Goal: Task Accomplishment & Management: Use online tool/utility

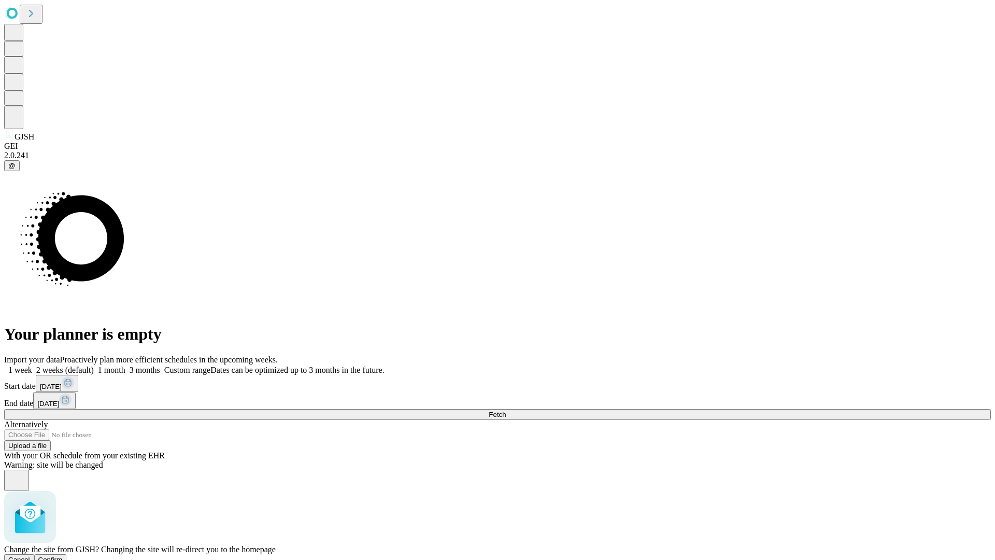
click at [63, 556] on span "Confirm" at bounding box center [50, 560] width 24 height 8
click at [125, 365] on label "1 month" at bounding box center [110, 369] width 32 height 9
click at [506, 410] on span "Fetch" at bounding box center [497, 414] width 17 height 8
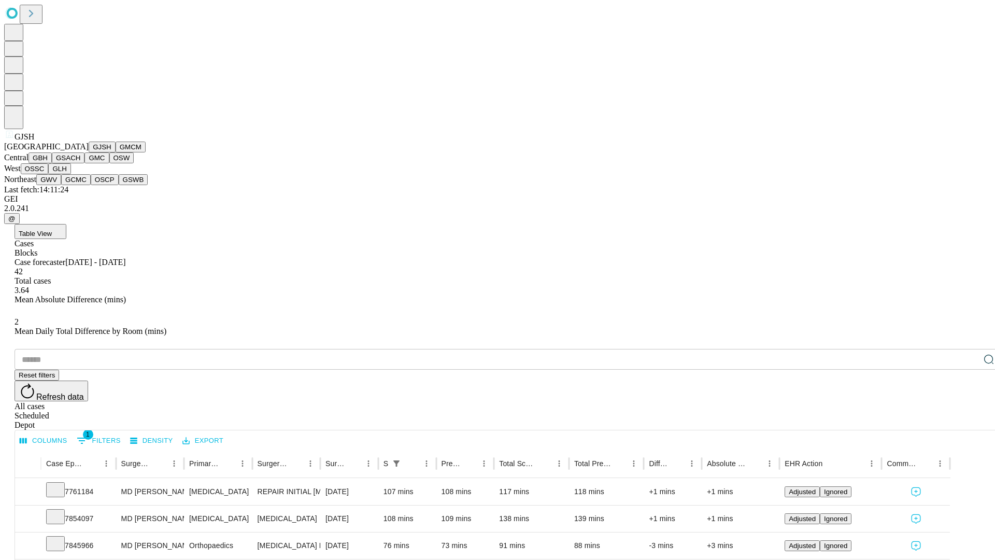
click at [116, 152] on button "GMCM" at bounding box center [131, 146] width 30 height 11
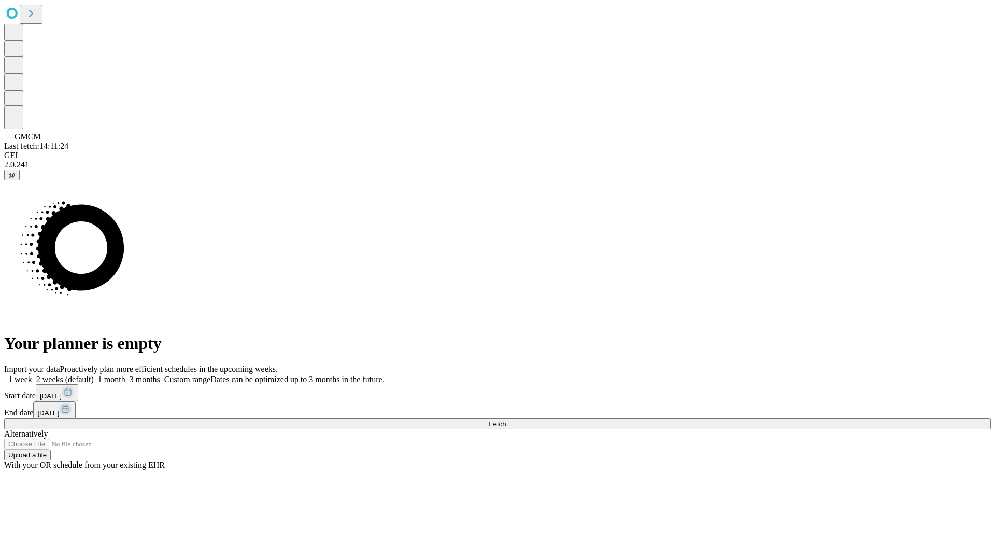
click at [125, 375] on label "1 month" at bounding box center [110, 379] width 32 height 9
click at [506, 420] on span "Fetch" at bounding box center [497, 424] width 17 height 8
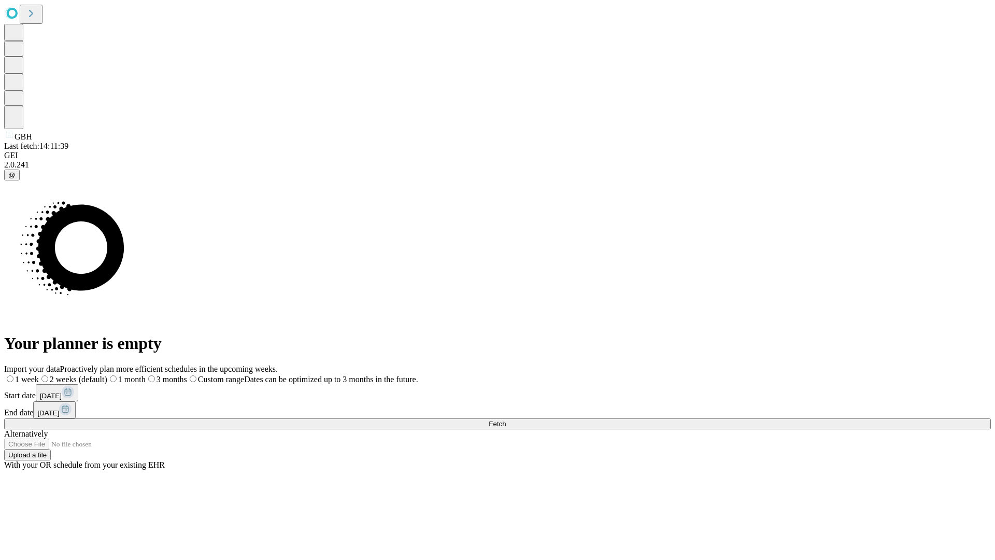
click at [146, 375] on label "1 month" at bounding box center [126, 379] width 38 height 9
click at [506, 420] on span "Fetch" at bounding box center [497, 424] width 17 height 8
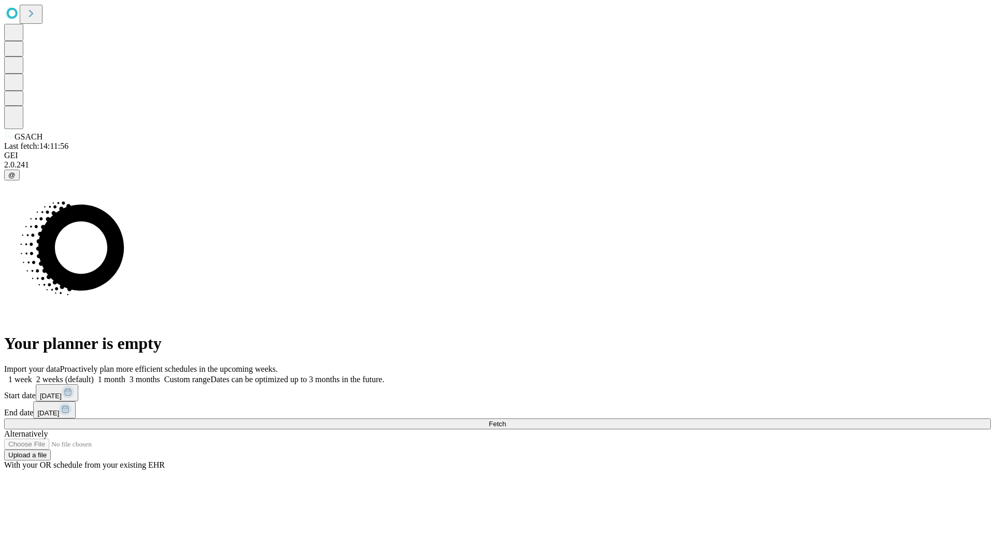
click at [125, 375] on label "1 month" at bounding box center [110, 379] width 32 height 9
click at [506, 420] on span "Fetch" at bounding box center [497, 424] width 17 height 8
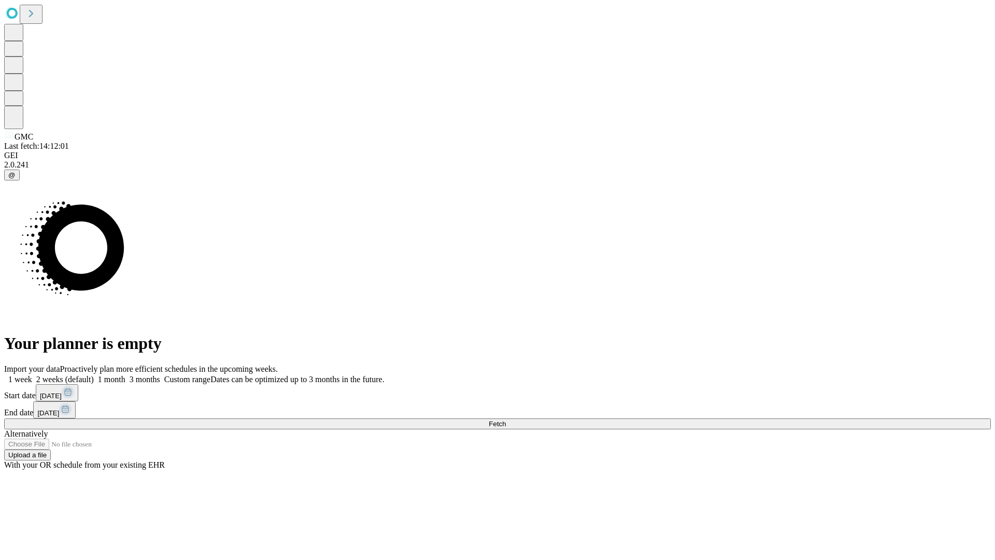
click at [125, 375] on label "1 month" at bounding box center [110, 379] width 32 height 9
click at [506, 420] on span "Fetch" at bounding box center [497, 424] width 17 height 8
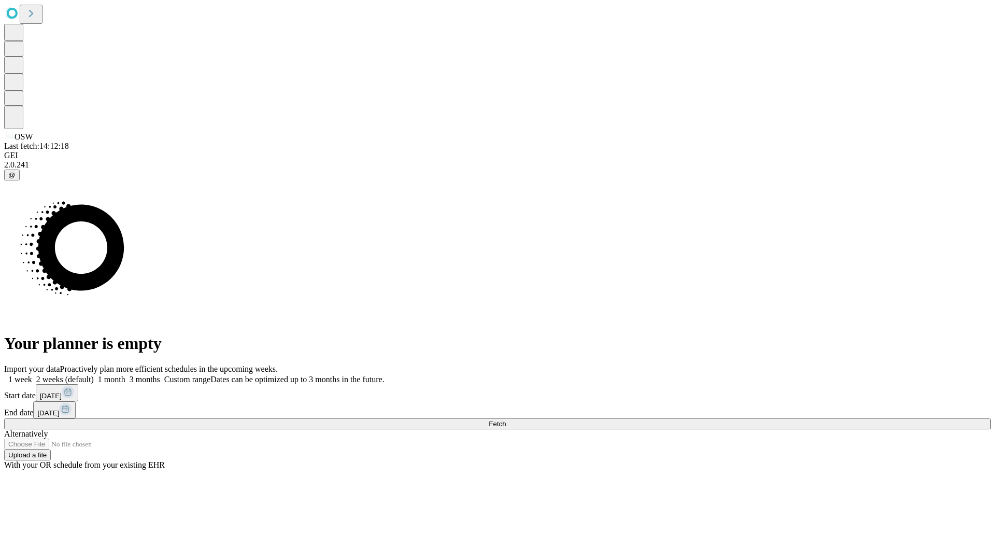
click at [125, 375] on label "1 month" at bounding box center [110, 379] width 32 height 9
click at [506, 420] on span "Fetch" at bounding box center [497, 424] width 17 height 8
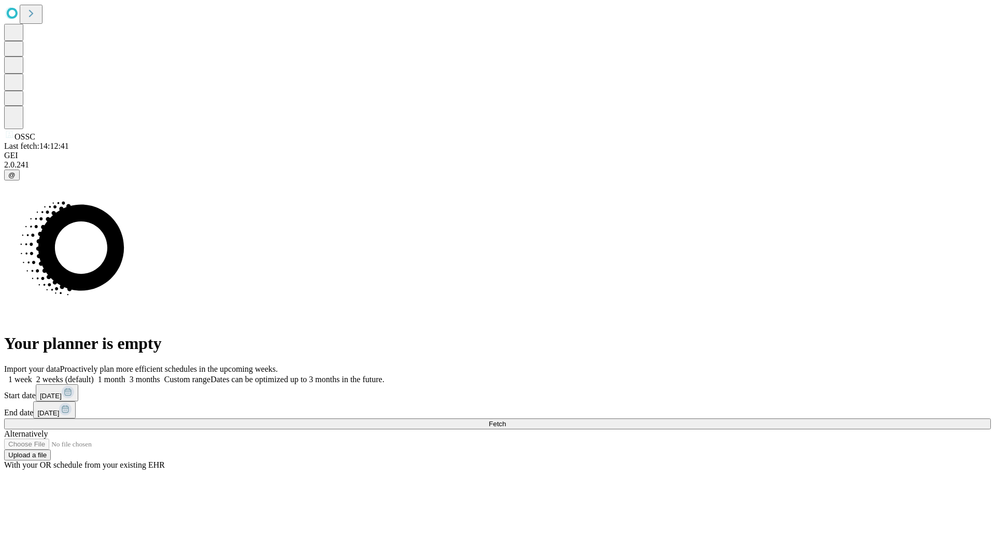
click at [125, 375] on label "1 month" at bounding box center [110, 379] width 32 height 9
click at [506, 420] on span "Fetch" at bounding box center [497, 424] width 17 height 8
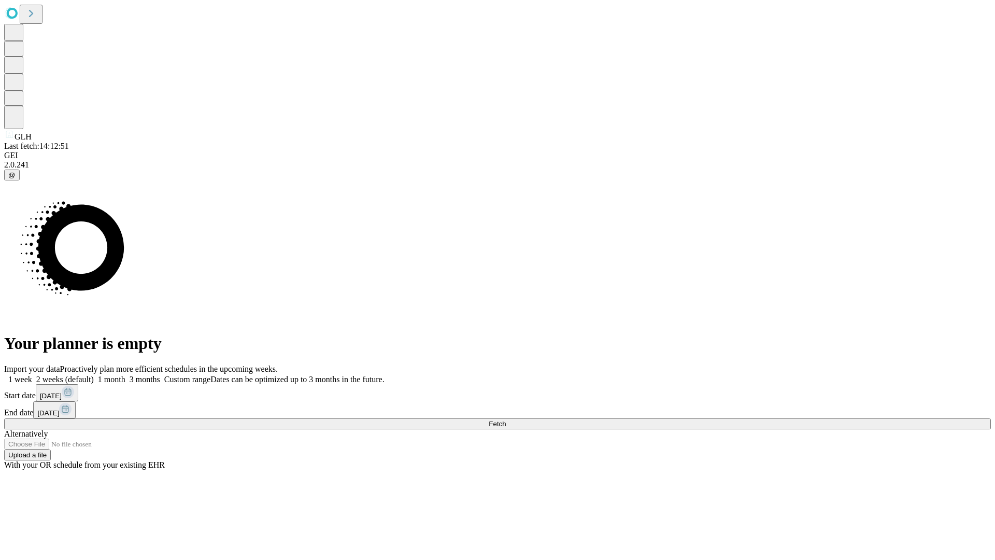
click at [125, 375] on label "1 month" at bounding box center [110, 379] width 32 height 9
click at [506, 420] on span "Fetch" at bounding box center [497, 424] width 17 height 8
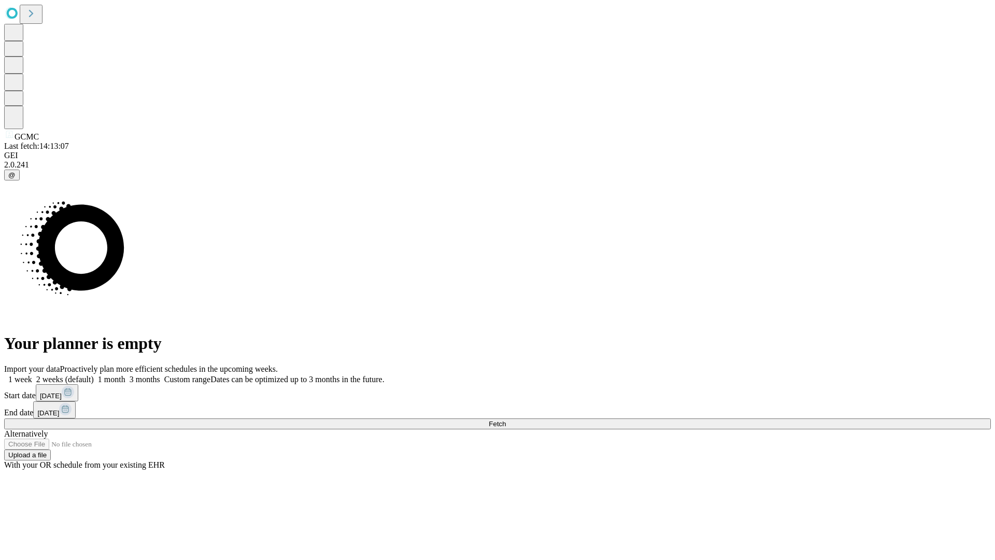
click at [506, 420] on span "Fetch" at bounding box center [497, 424] width 17 height 8
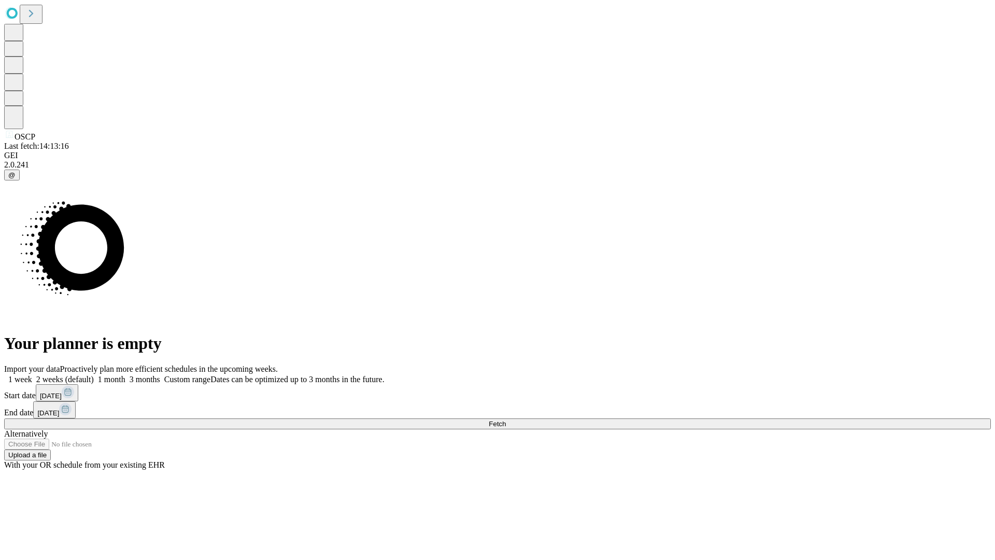
click at [125, 375] on label "1 month" at bounding box center [110, 379] width 32 height 9
click at [506, 420] on span "Fetch" at bounding box center [497, 424] width 17 height 8
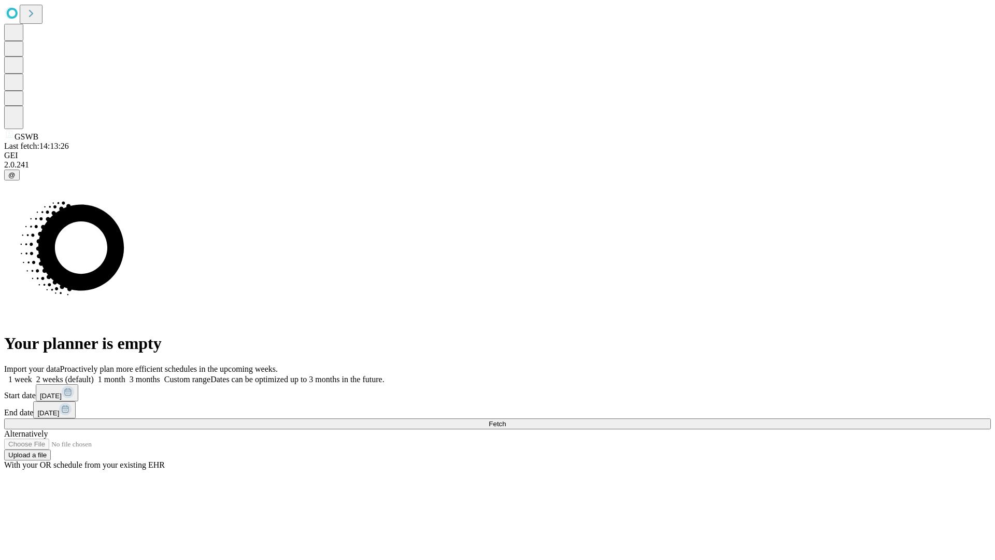
click at [125, 375] on label "1 month" at bounding box center [110, 379] width 32 height 9
click at [506, 420] on span "Fetch" at bounding box center [497, 424] width 17 height 8
